Goal: Transaction & Acquisition: Register for event/course

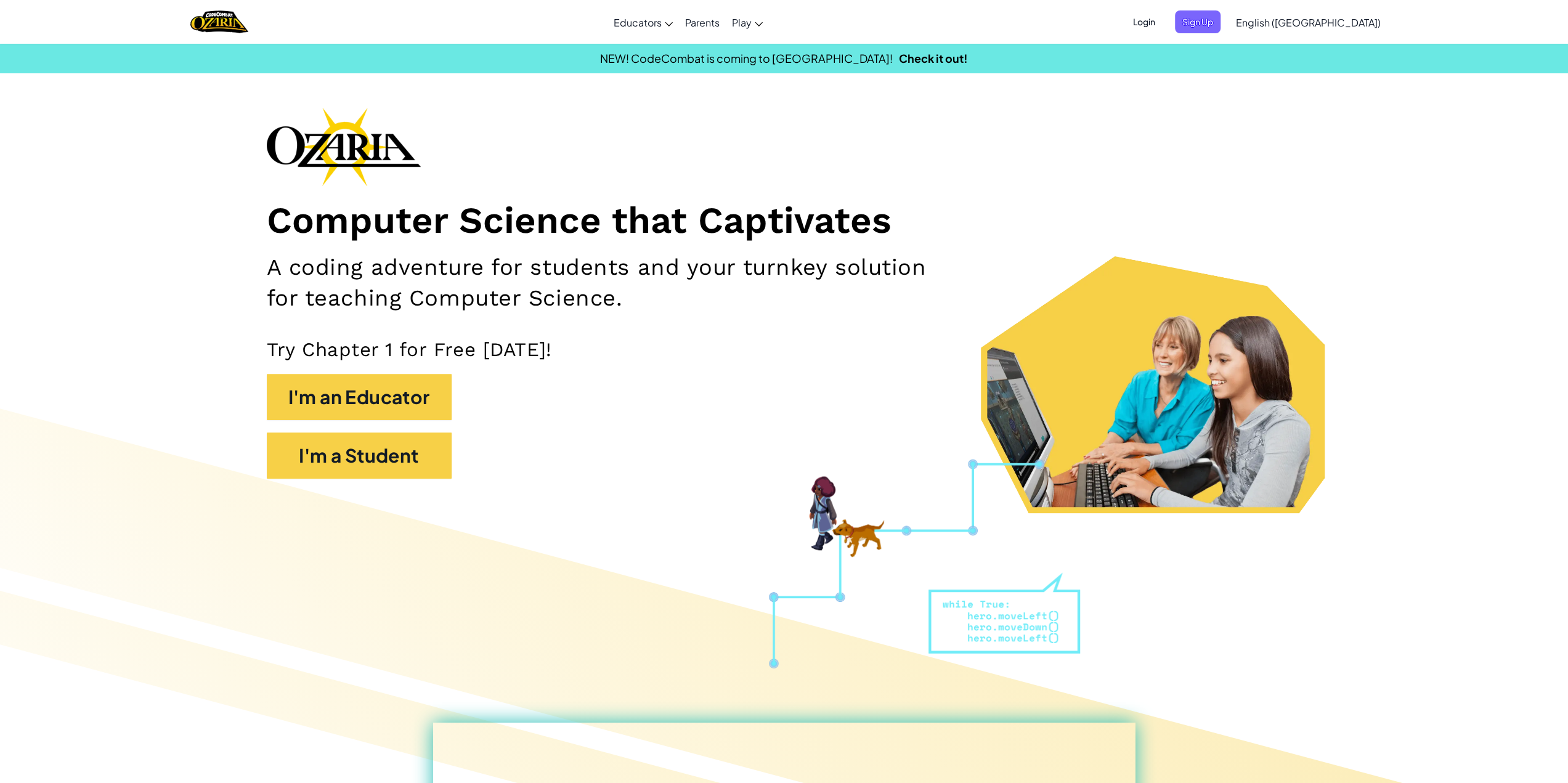
click at [850, 641] on div at bounding box center [784, 737] width 1568 height 706
click at [404, 441] on button "I'm a Student" at bounding box center [358, 456] width 185 height 46
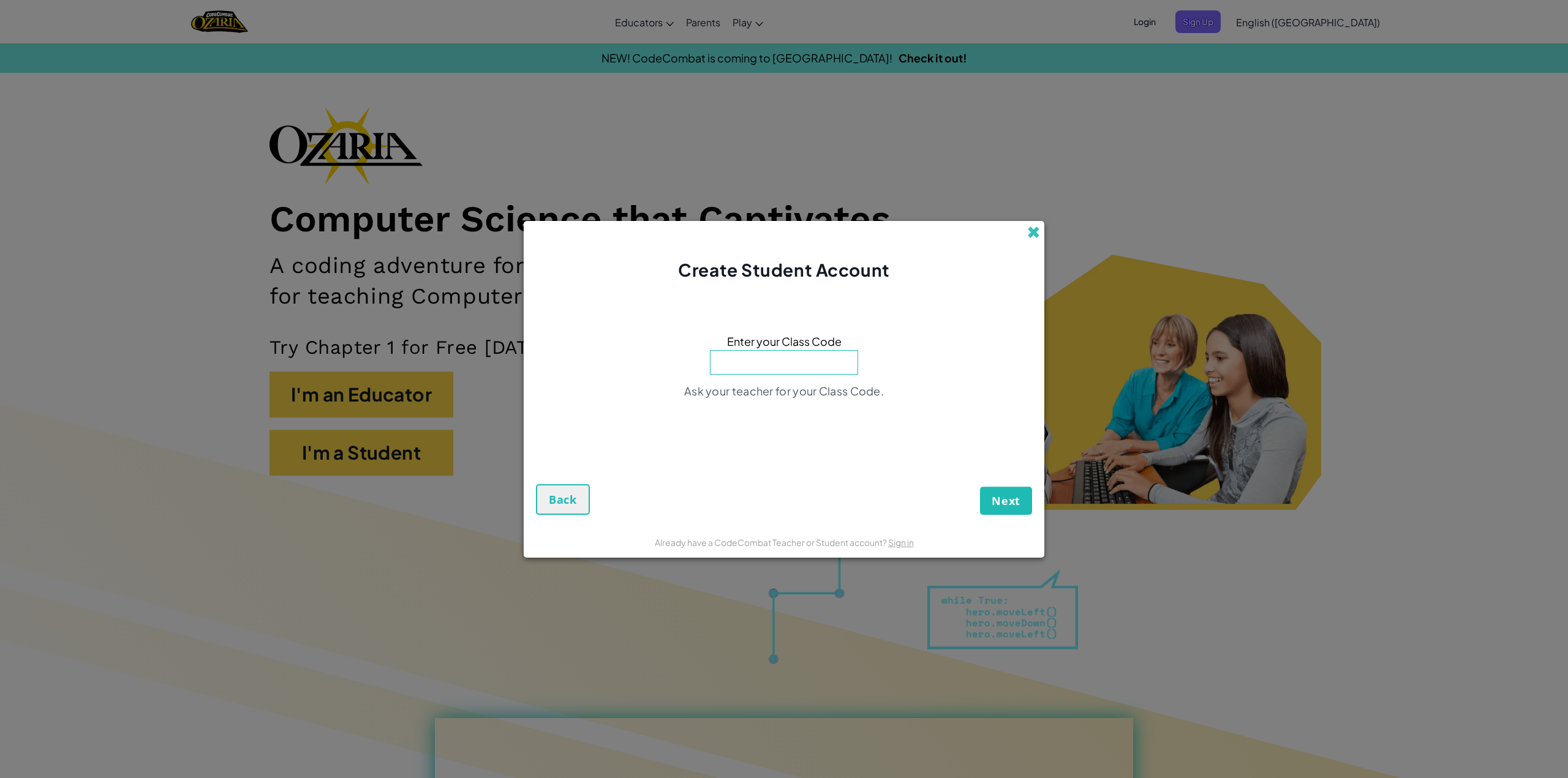
click at [1031, 229] on span at bounding box center [1033, 232] width 13 height 13
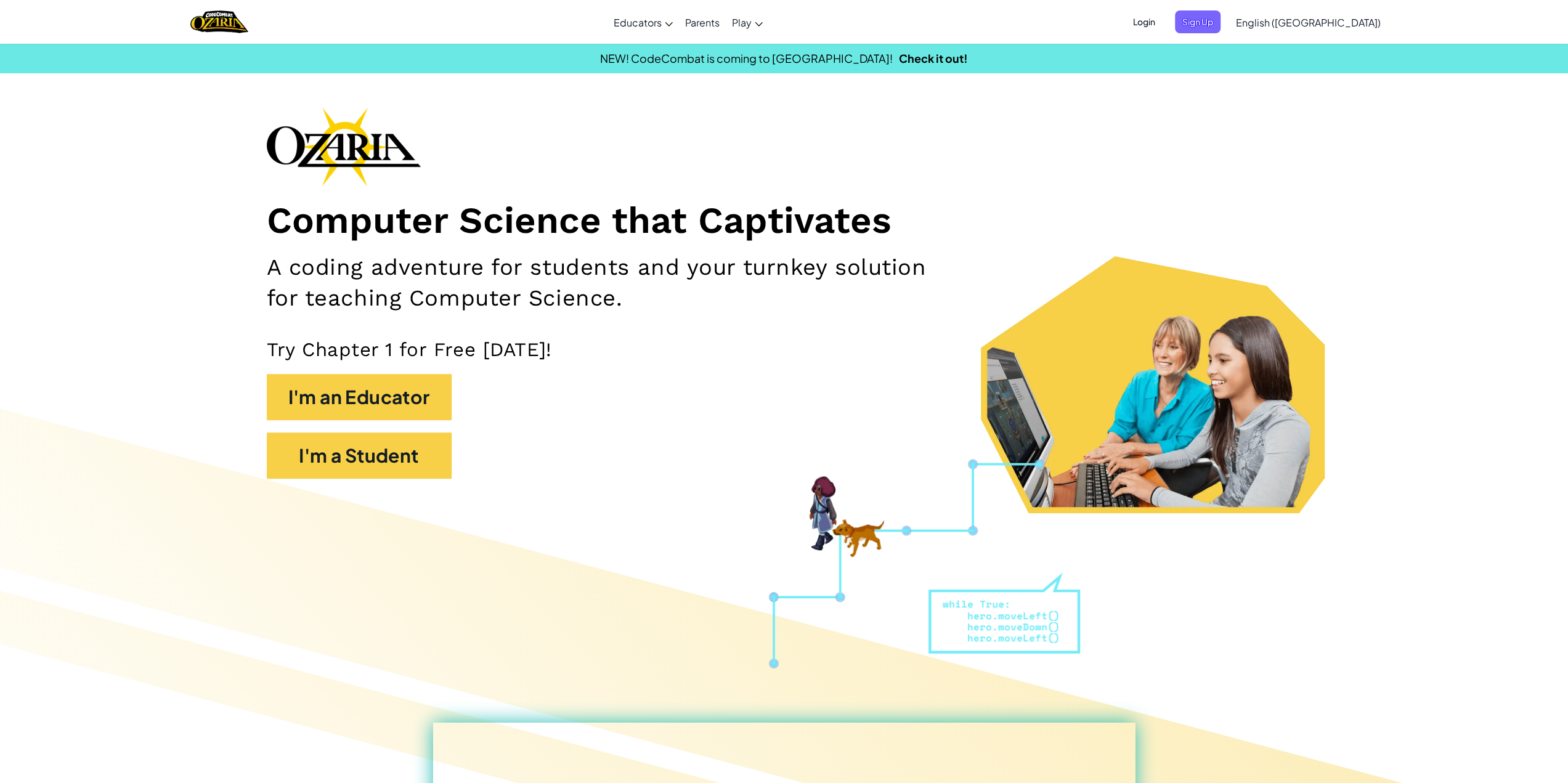
click at [1163, 27] on span "Login" at bounding box center [1144, 22] width 37 height 23
